Goal: Book appointment/travel/reservation

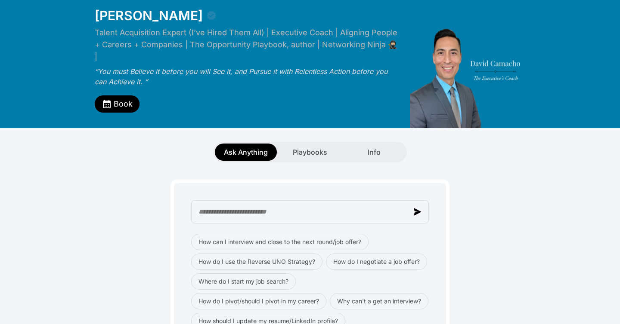
scroll to position [33, 0]
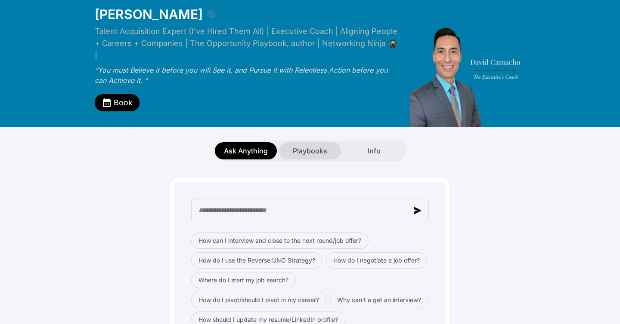
click at [311, 147] on div "Playbooks" at bounding box center [310, 150] width 62 height 17
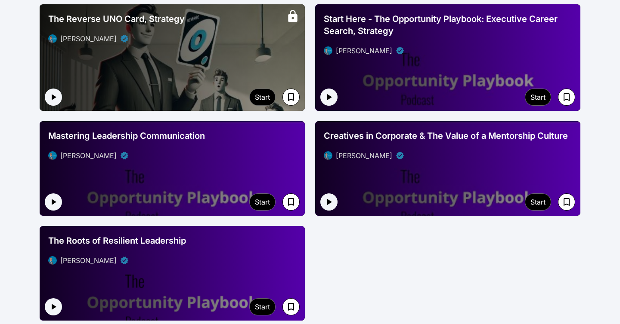
scroll to position [1230, 0]
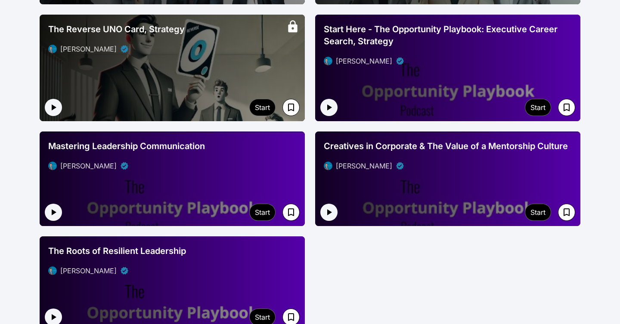
click at [472, 56] on div "[PERSON_NAME]" at bounding box center [448, 61] width 248 height 10
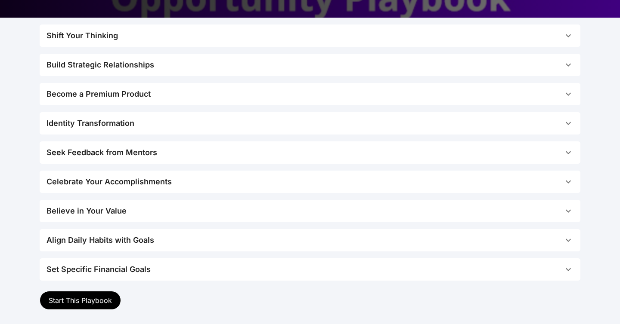
scroll to position [205, 0]
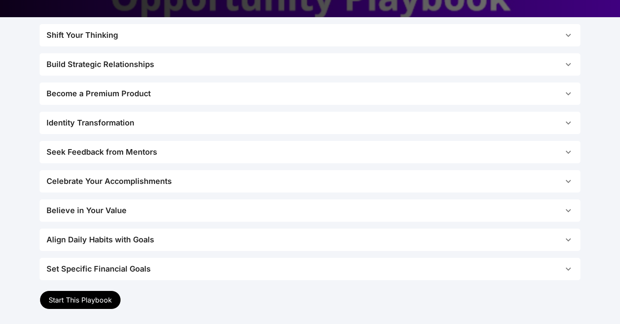
click at [266, 240] on span "Align Daily Habits with Goals" at bounding box center [304, 240] width 516 height 12
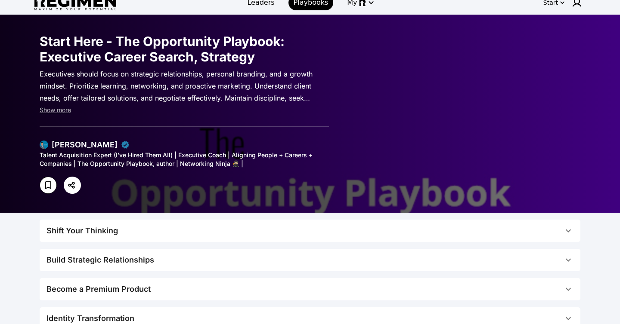
scroll to position [0, 0]
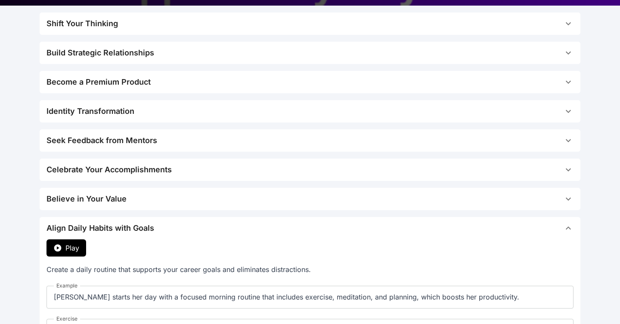
click at [57, 250] on icon "button" at bounding box center [57, 248] width 7 height 7
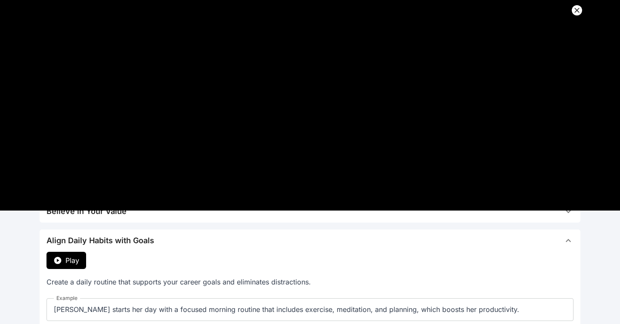
scroll to position [229, 0]
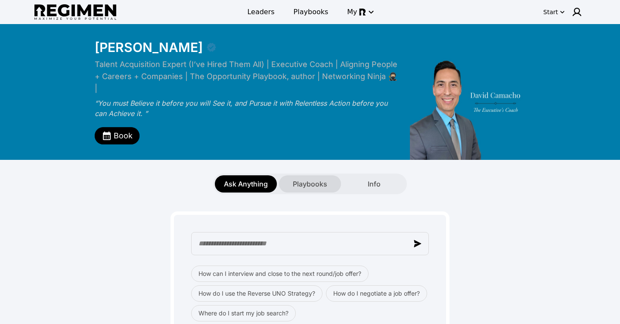
click at [317, 179] on span "Playbooks" at bounding box center [310, 184] width 34 height 10
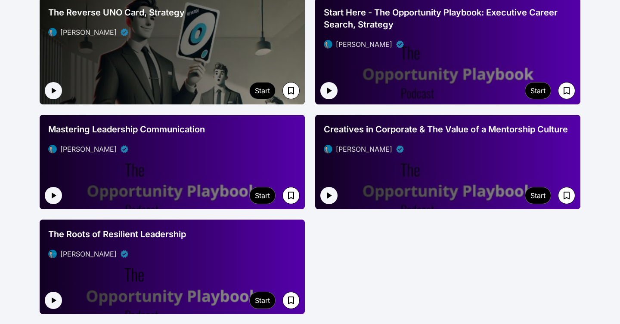
scroll to position [1214, 0]
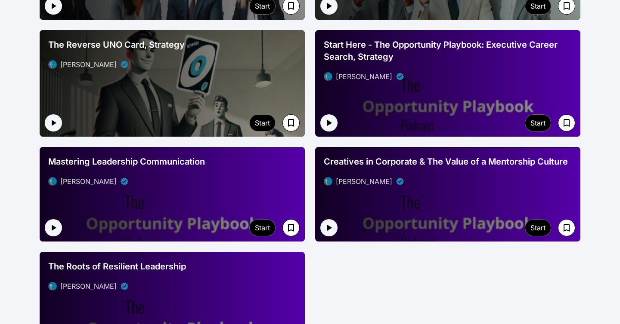
click at [229, 194] on div at bounding box center [172, 194] width 265 height 95
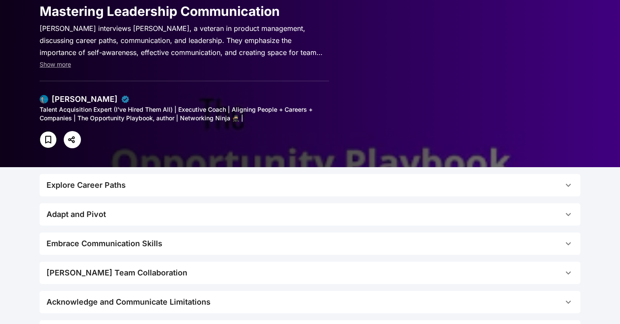
scroll to position [39, 0]
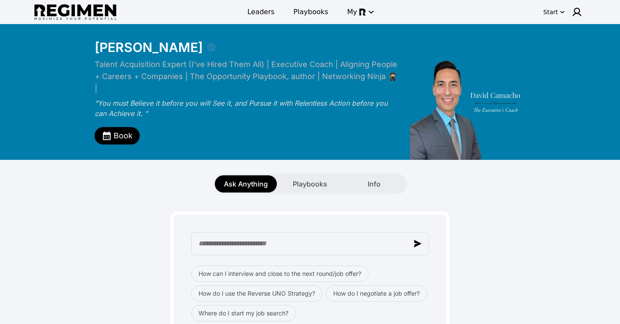
click at [123, 130] on span "Book" at bounding box center [123, 136] width 19 height 12
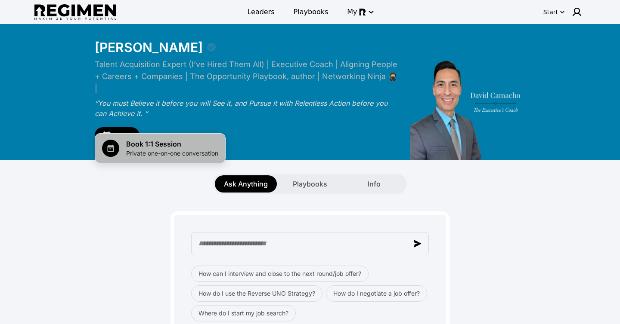
click at [145, 148] on span "Book 1:1 Session" at bounding box center [172, 144] width 92 height 10
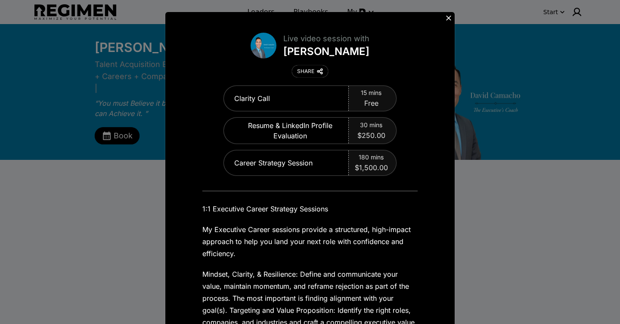
click at [449, 18] on icon at bounding box center [448, 18] width 9 height 9
